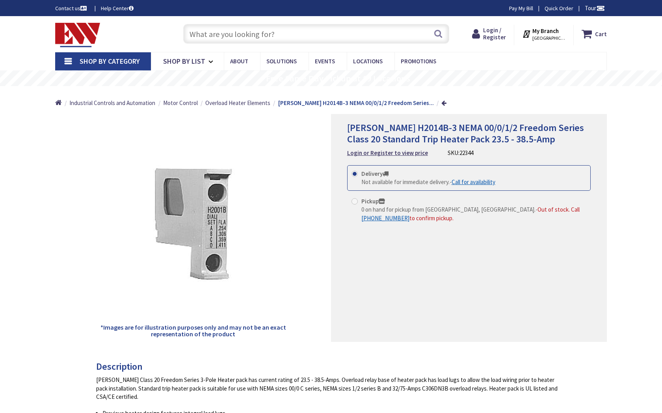
type input "W Colter St, Phoenix, AZ 85017, USA"
